Goal: Information Seeking & Learning: Learn about a topic

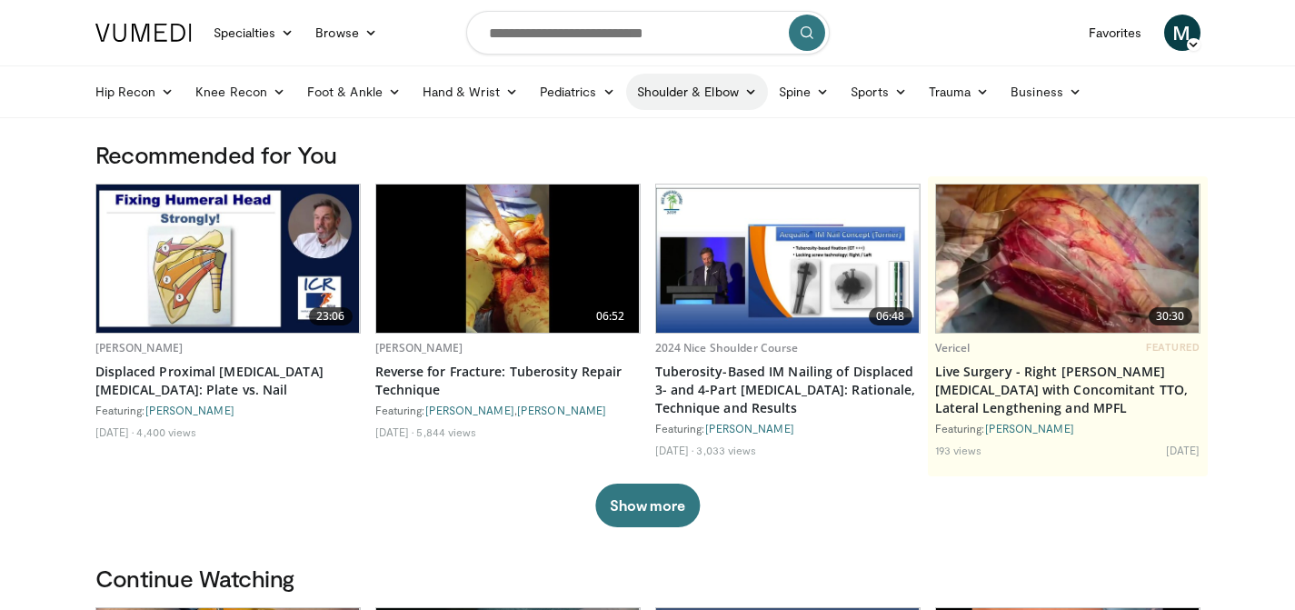
click at [691, 80] on link "Shoulder & Elbow" at bounding box center [697, 92] width 142 height 36
click at [645, 128] on link "Elbow" at bounding box center [659, 134] width 216 height 29
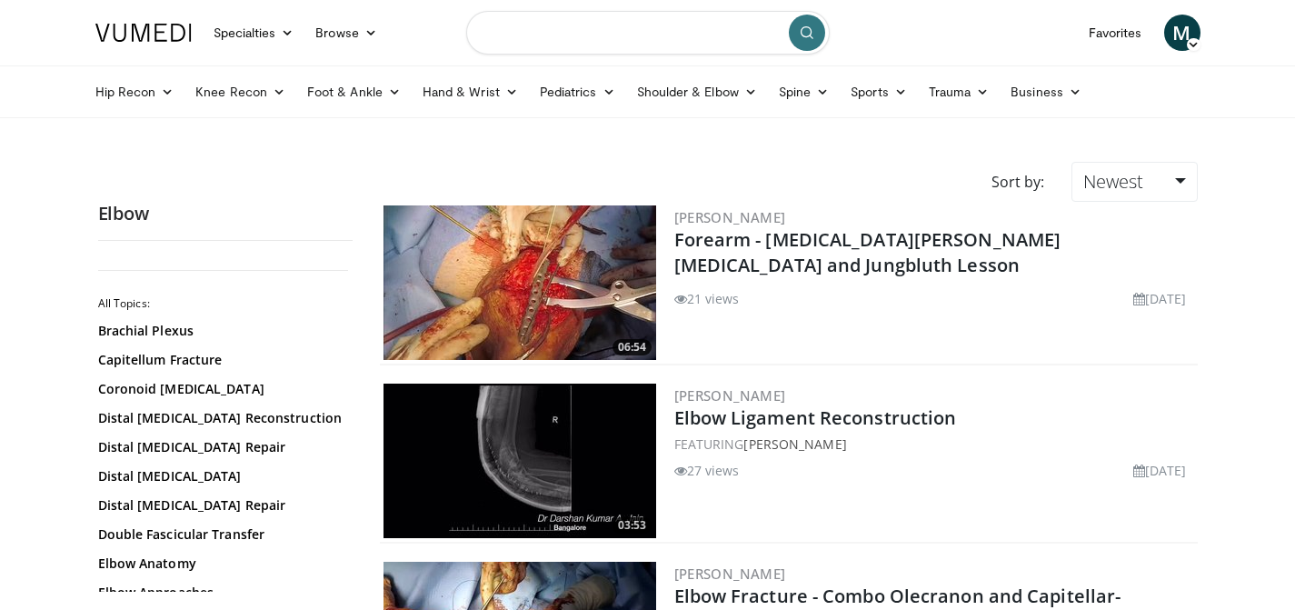
click at [518, 43] on input "Search topics, interventions" at bounding box center [647, 33] width 363 height 44
type input "*"
click at [550, 94] on span "ancon eus interposition arthroplasty" at bounding box center [625, 92] width 242 height 18
type input "**********"
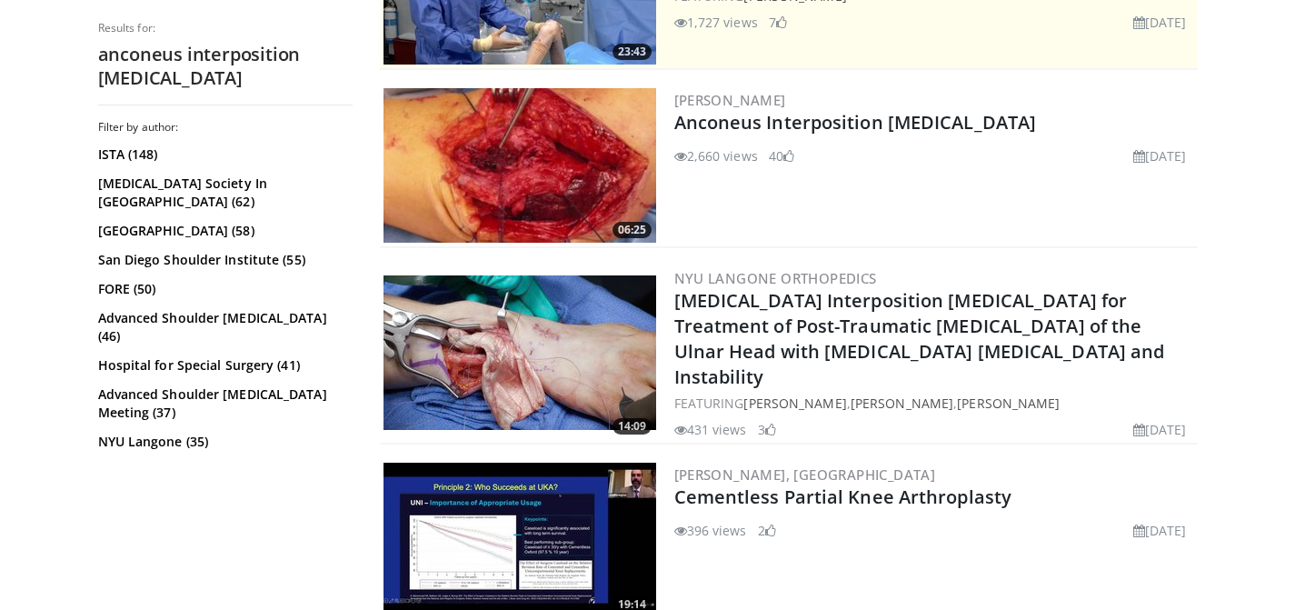
scroll to position [479, 0]
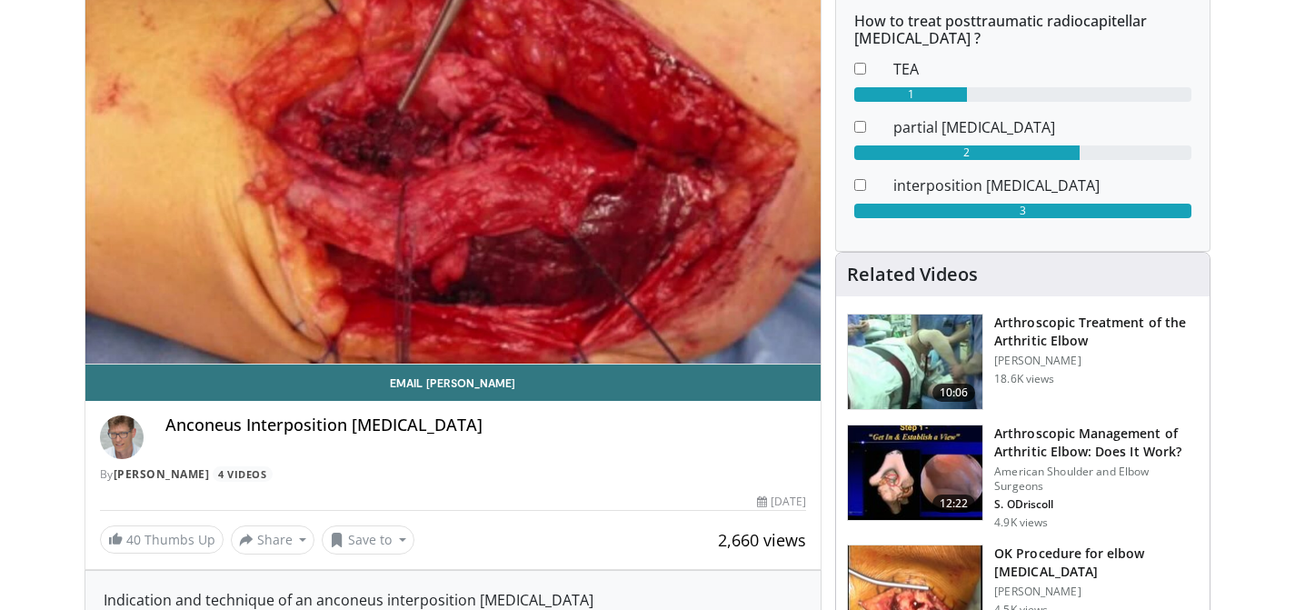
scroll to position [211, 0]
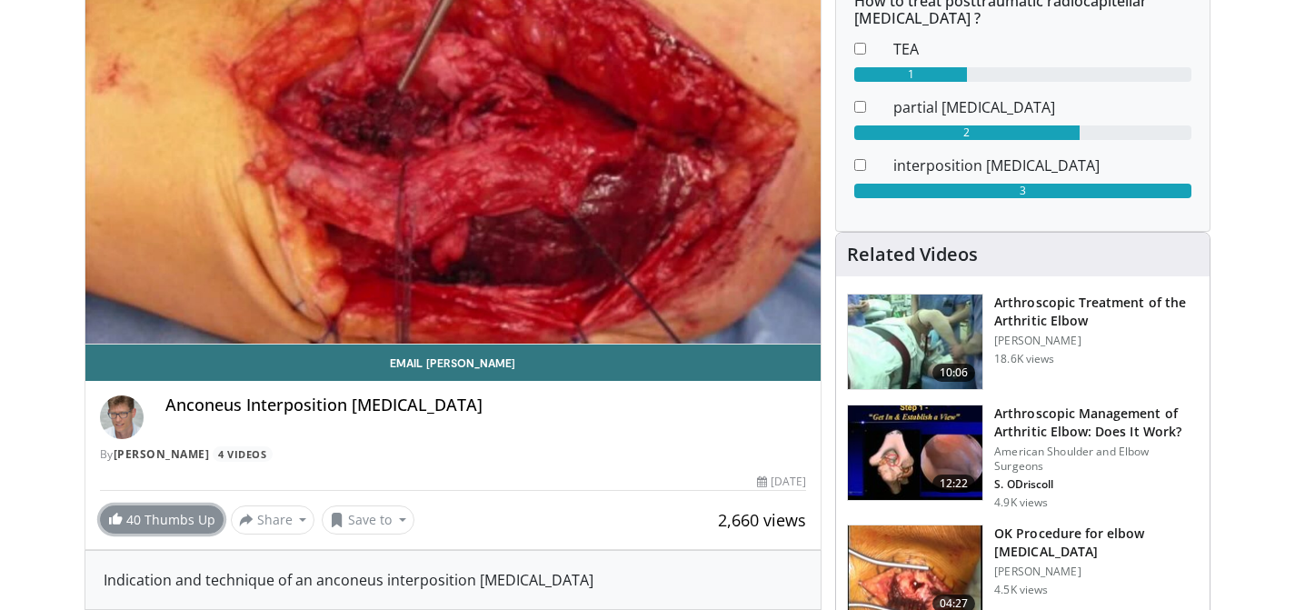
click at [181, 522] on link "40 Thumbs Up" at bounding box center [162, 519] width 124 height 28
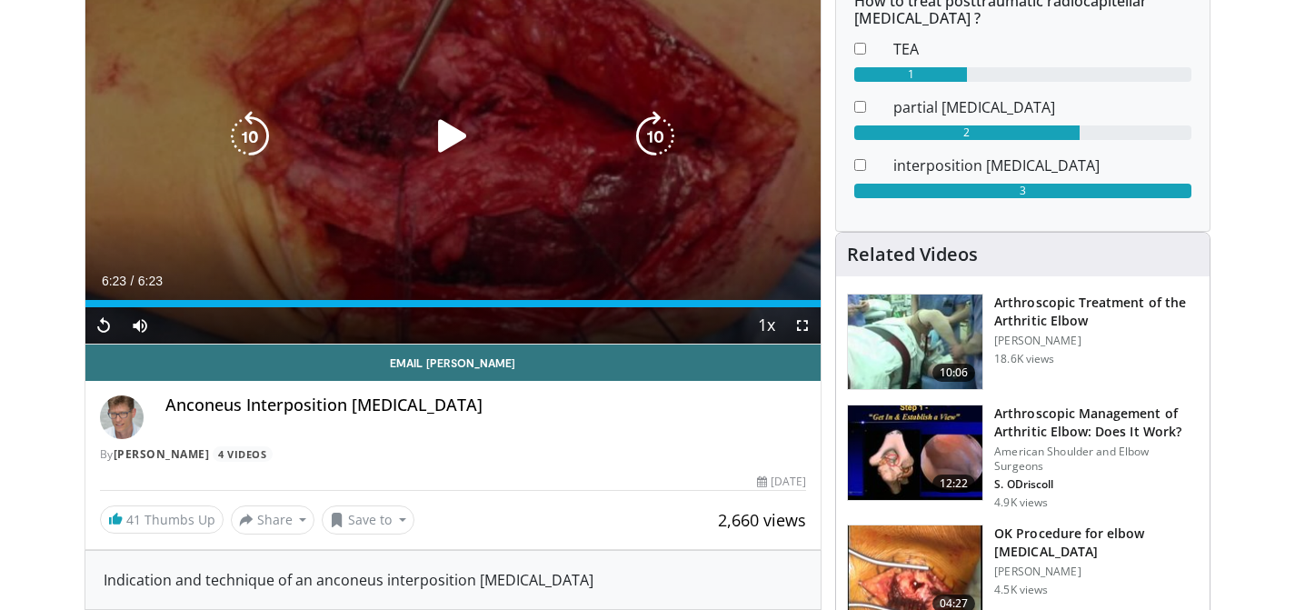
scroll to position [312, 0]
